Goal: Information Seeking & Learning: Learn about a topic

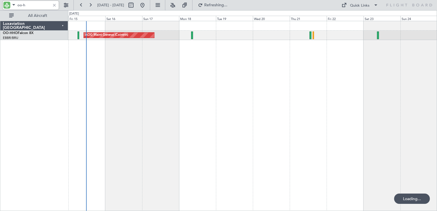
click at [54, 6] on div at bounding box center [54, 5] width 6 height 6
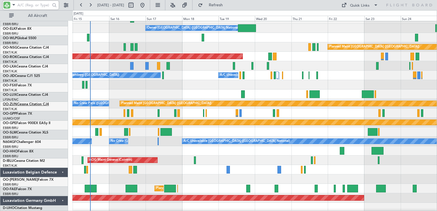
scroll to position [400, 0]
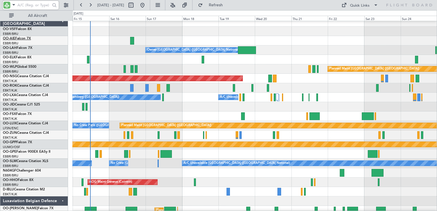
click at [22, 39] on link "OO-AIE Falcon 7X" at bounding box center [17, 38] width 28 height 3
click at [19, 59] on link "OO-ELK Falcon 8X" at bounding box center [17, 57] width 29 height 3
click at [17, 180] on link "OO-HHO Falcon 8X" at bounding box center [18, 179] width 31 height 3
click at [23, 152] on link "OO-GPE Falcon 900EX EASy II" at bounding box center [26, 151] width 47 height 3
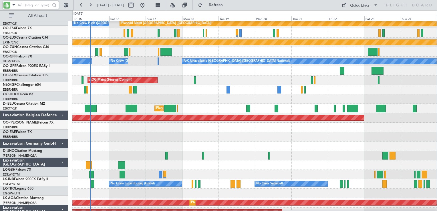
scroll to position [514, 0]
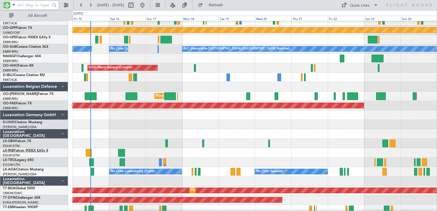
click at [26, 151] on link "LX-INB Falcon 900EX EASy II" at bounding box center [25, 150] width 45 height 3
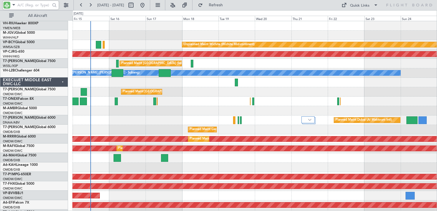
scroll to position [0, 0]
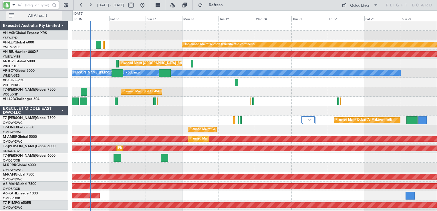
click at [40, 18] on span "All Aircraft" at bounding box center [37, 16] width 45 height 4
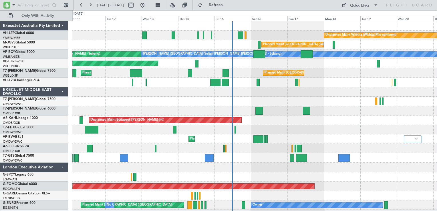
click at [266, 104] on div "Planned Maint Dubai (Al Maktoum Intl)" at bounding box center [254, 101] width 364 height 9
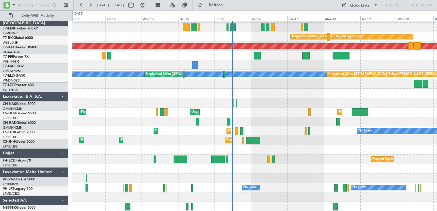
scroll to position [461, 0]
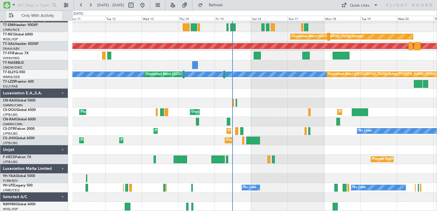
click at [39, 14] on span "Only With Activity" at bounding box center [37, 16] width 45 height 4
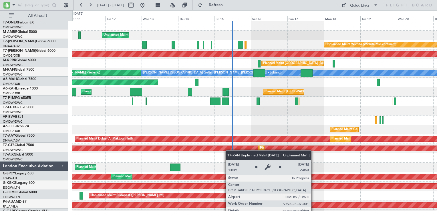
scroll to position [0, 0]
